Goal: Information Seeking & Learning: Learn about a topic

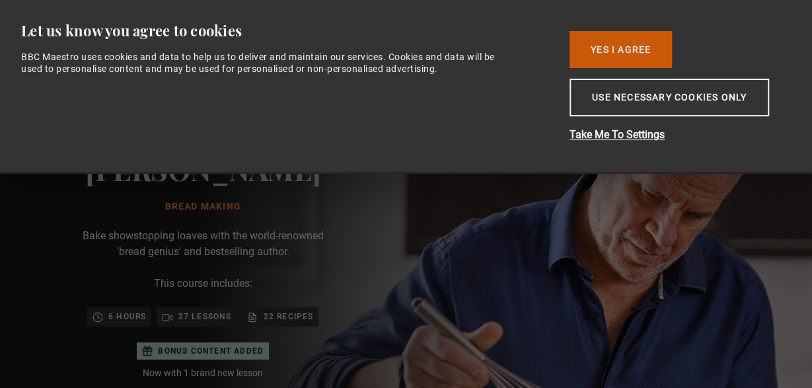
click at [644, 45] on button "Yes I Agree" at bounding box center [621, 49] width 102 height 37
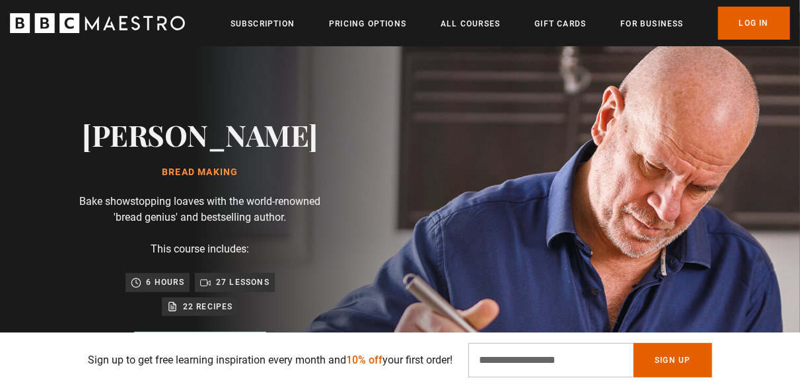
scroll to position [69, 0]
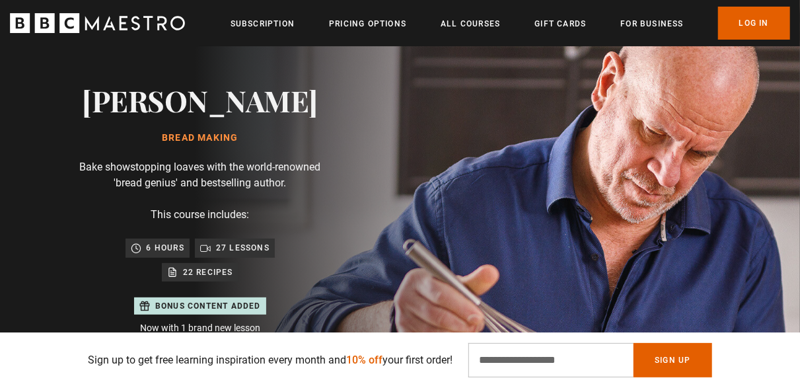
drag, startPoint x: 489, startPoint y: 174, endPoint x: 500, endPoint y: 195, distance: 23.6
click at [401, 195] on div "[PERSON_NAME] Bread Making [PERSON_NAME] showstopping loaves with the world-ren…" at bounding box center [200, 262] width 401 height 569
click at [392, 24] on link "Pricing Options" at bounding box center [367, 23] width 77 height 13
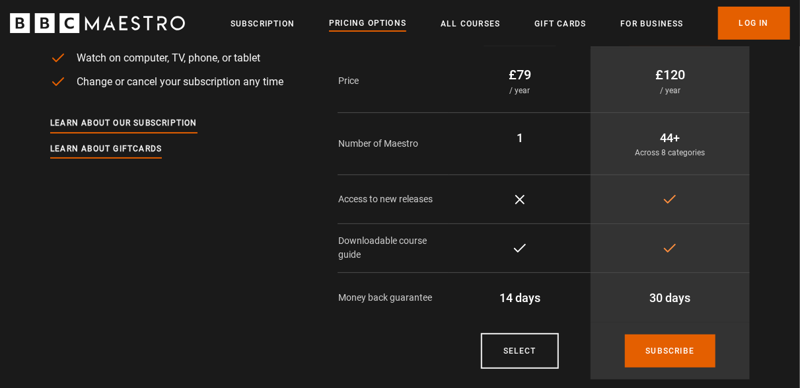
scroll to position [137, 0]
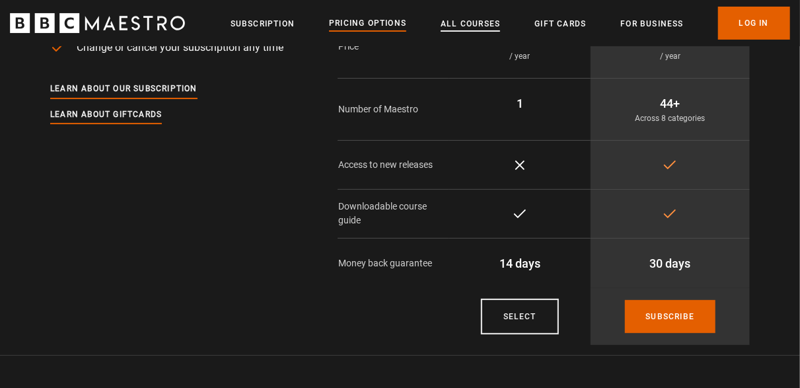
click at [483, 27] on link "All Courses" at bounding box center [470, 23] width 59 height 13
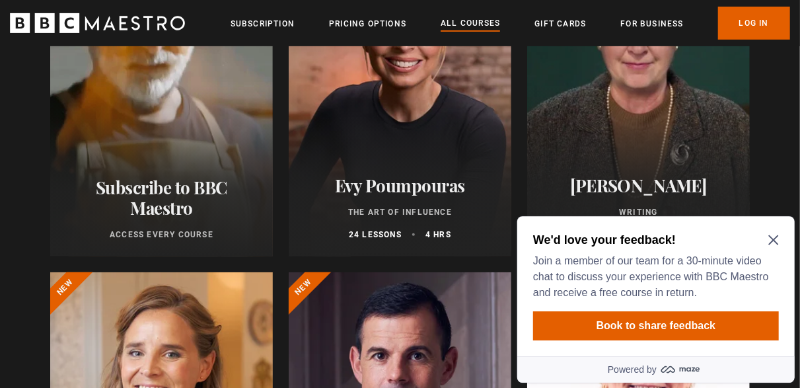
scroll to position [275, 0]
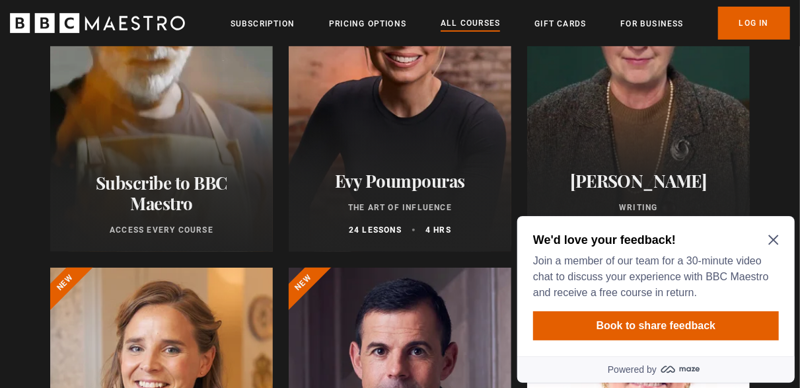
click at [781, 247] on div "We'd love your feedback! Join a member of our team for a 30-minute video chat t…" at bounding box center [656, 285] width 278 height 140
click at [775, 240] on icon "Close Maze Prompt" at bounding box center [773, 239] width 11 height 11
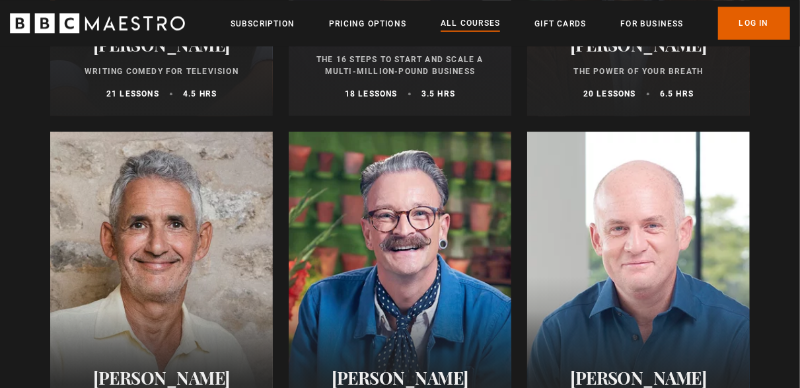
scroll to position [1753, 0]
